Goal: Complete application form

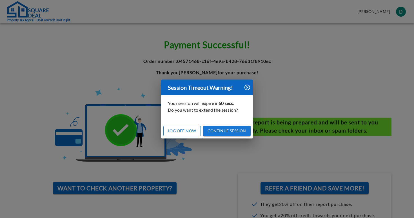
scroll to position [57, 0]
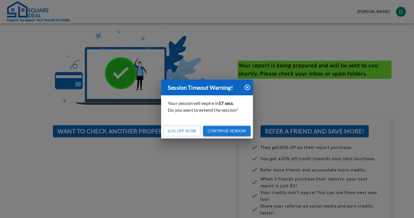
click at [221, 128] on button "Continue Session" at bounding box center [227, 131] width 48 height 10
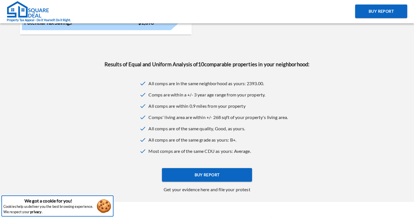
scroll to position [143, 0]
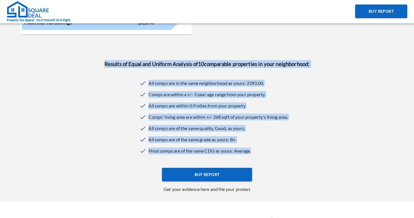
drag, startPoint x: 94, startPoint y: 63, endPoint x: 253, endPoint y: 155, distance: 183.7
click at [253, 155] on div "Results of Equal and Uniform Analysis of 10 comparable properties in your neigh…" at bounding box center [207, 108] width 405 height 106
copy div "Results of Equal and Uniform Analysis of 10 comparable properties in your neigh…"
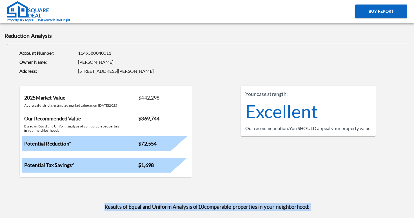
scroll to position [0, 0]
click at [35, 14] on img at bounding box center [28, 9] width 42 height 17
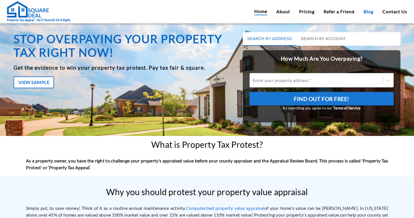
click at [369, 12] on link "Blog" at bounding box center [369, 11] width 10 height 7
click at [368, 12] on link "Blog" at bounding box center [369, 11] width 10 height 7
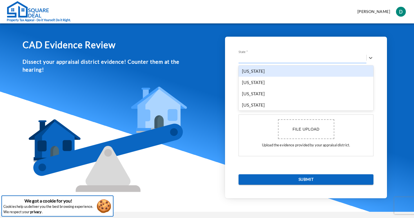
click at [259, 58] on div at bounding box center [303, 57] width 128 height 9
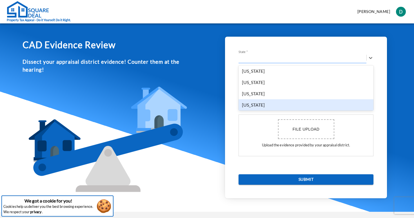
click at [249, 102] on div "Texas" at bounding box center [306, 104] width 135 height 11
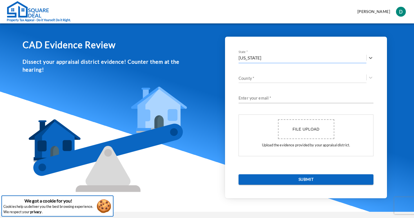
click at [250, 79] on div at bounding box center [303, 77] width 128 height 9
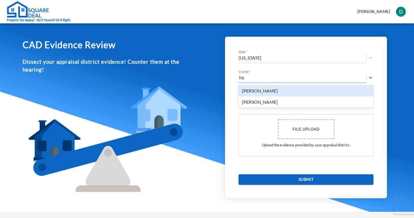
type input "har"
click at [249, 92] on div "Harris" at bounding box center [306, 90] width 135 height 11
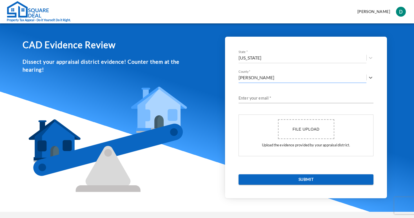
click at [249, 99] on input "Enter your email   *" at bounding box center [306, 98] width 135 height 9
click at [308, 128] on span "File upload" at bounding box center [306, 129] width 27 height 5
click at [0, 0] on input "File upload" at bounding box center [0, 0] width 0 height 0
click at [295, 101] on input "dsimonov@inbox.ru" at bounding box center [306, 98] width 135 height 9
type input "dsimonov@inbox.ru"
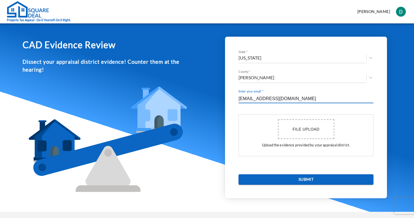
click at [350, 125] on div "File upload Upload the evidence provided by your appraisal district." at bounding box center [306, 135] width 135 height 42
click at [299, 129] on span "File upload" at bounding box center [306, 129] width 27 height 5
click at [0, 0] on input "File upload" at bounding box center [0, 0] width 0 height 0
click at [315, 179] on button "Submit" at bounding box center [306, 179] width 135 height 10
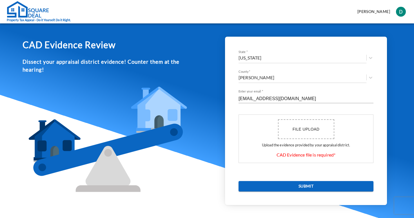
click at [306, 132] on label "File upload" at bounding box center [306, 129] width 56 height 20
click at [0, 0] on input "File upload" at bounding box center [0, 0] width 0 height 0
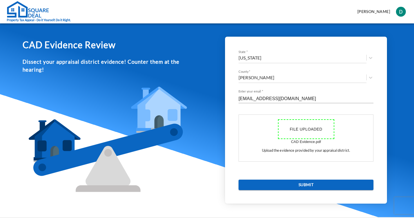
click at [313, 184] on button "Submit" at bounding box center [306, 184] width 135 height 10
